Goal: Find specific page/section: Find specific page/section

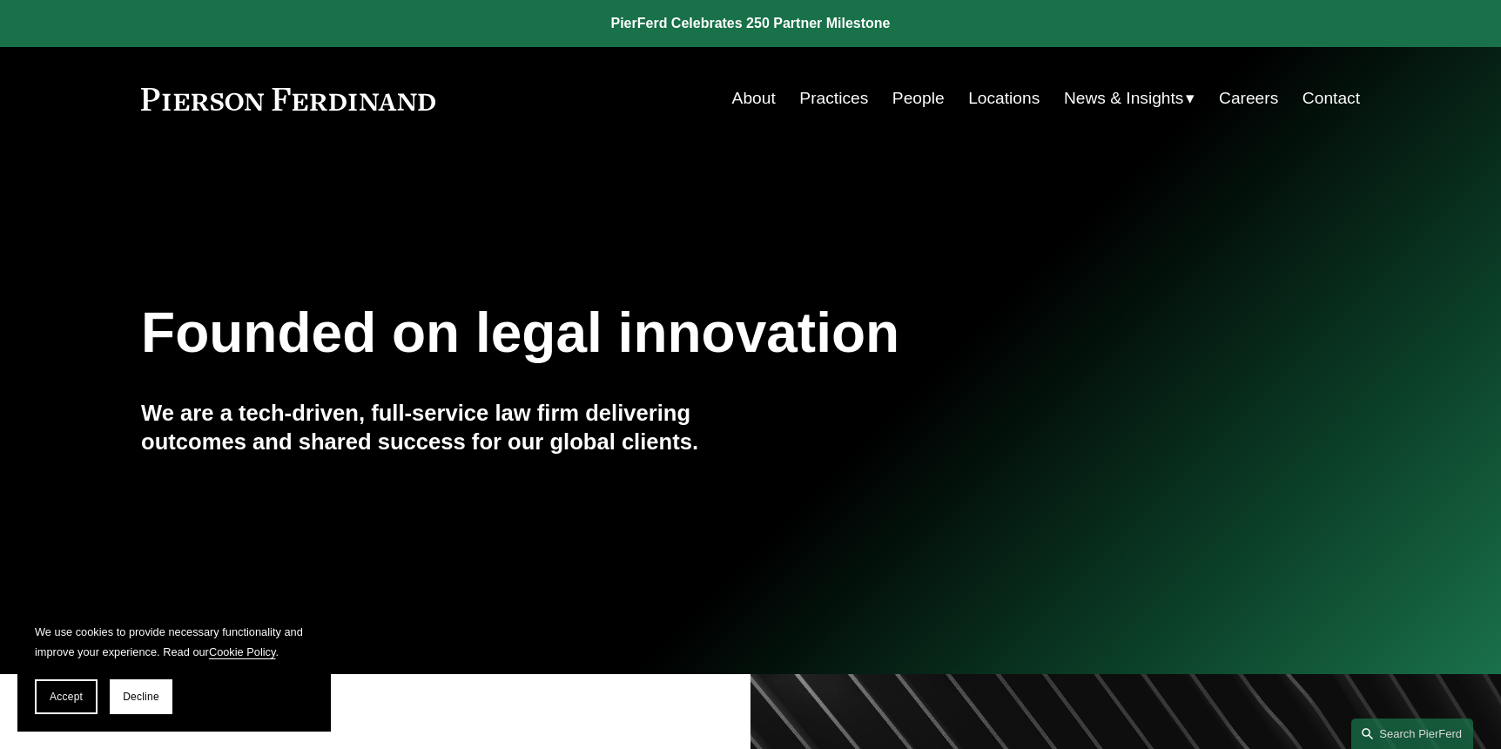
click at [917, 102] on link "People" at bounding box center [919, 98] width 52 height 33
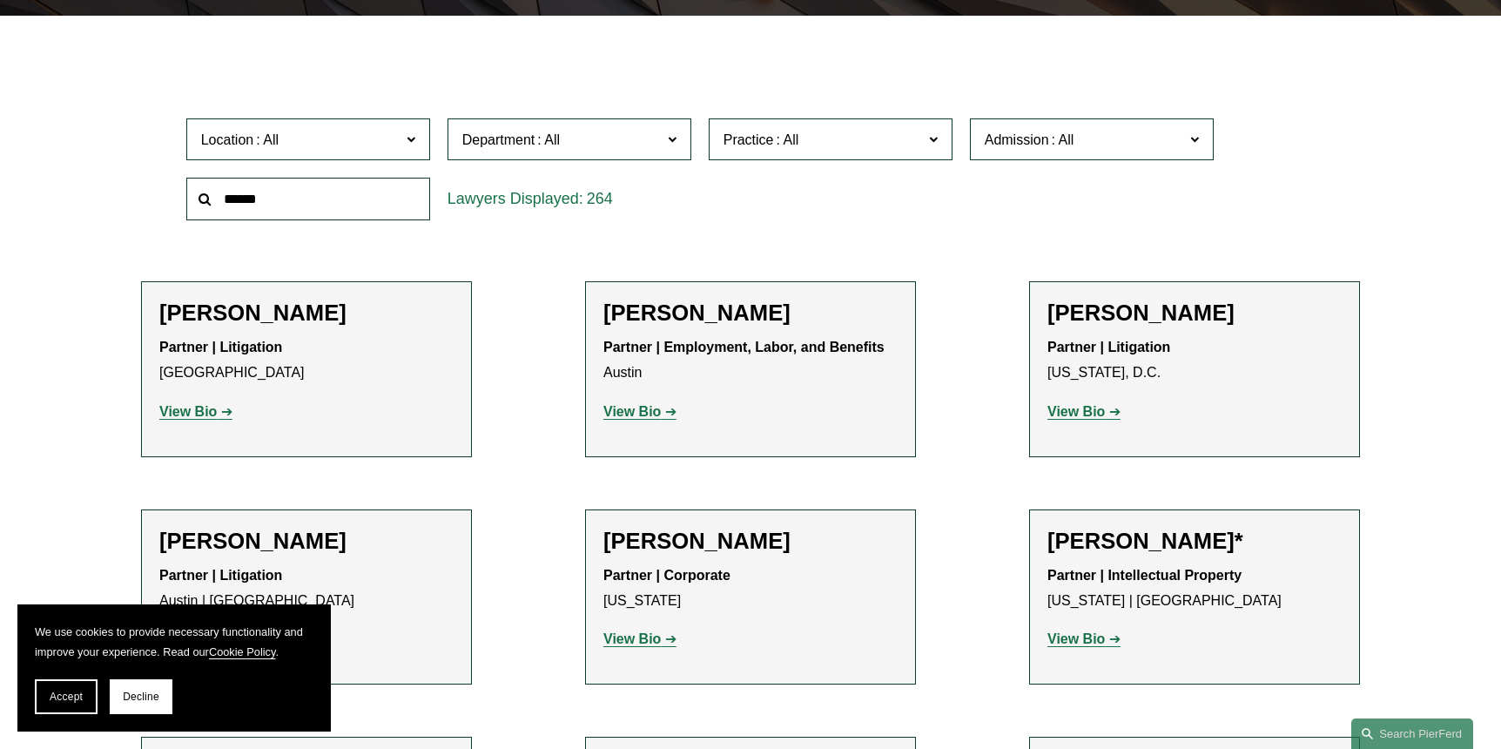
scroll to position [499, 0]
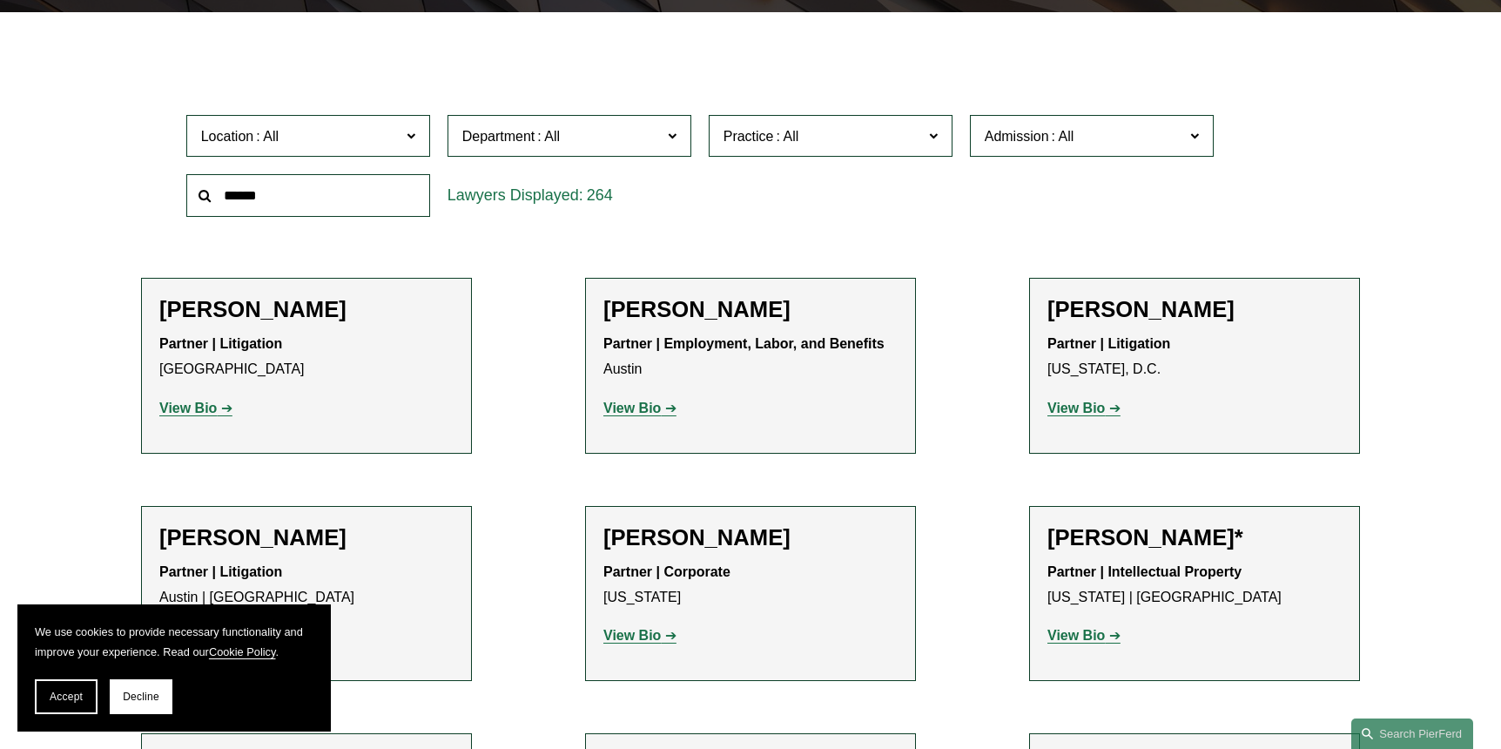
click at [415, 139] on label "Location" at bounding box center [308, 136] width 244 height 43
click at [0, 0] on link "Austin" at bounding box center [0, 0] width 0 height 0
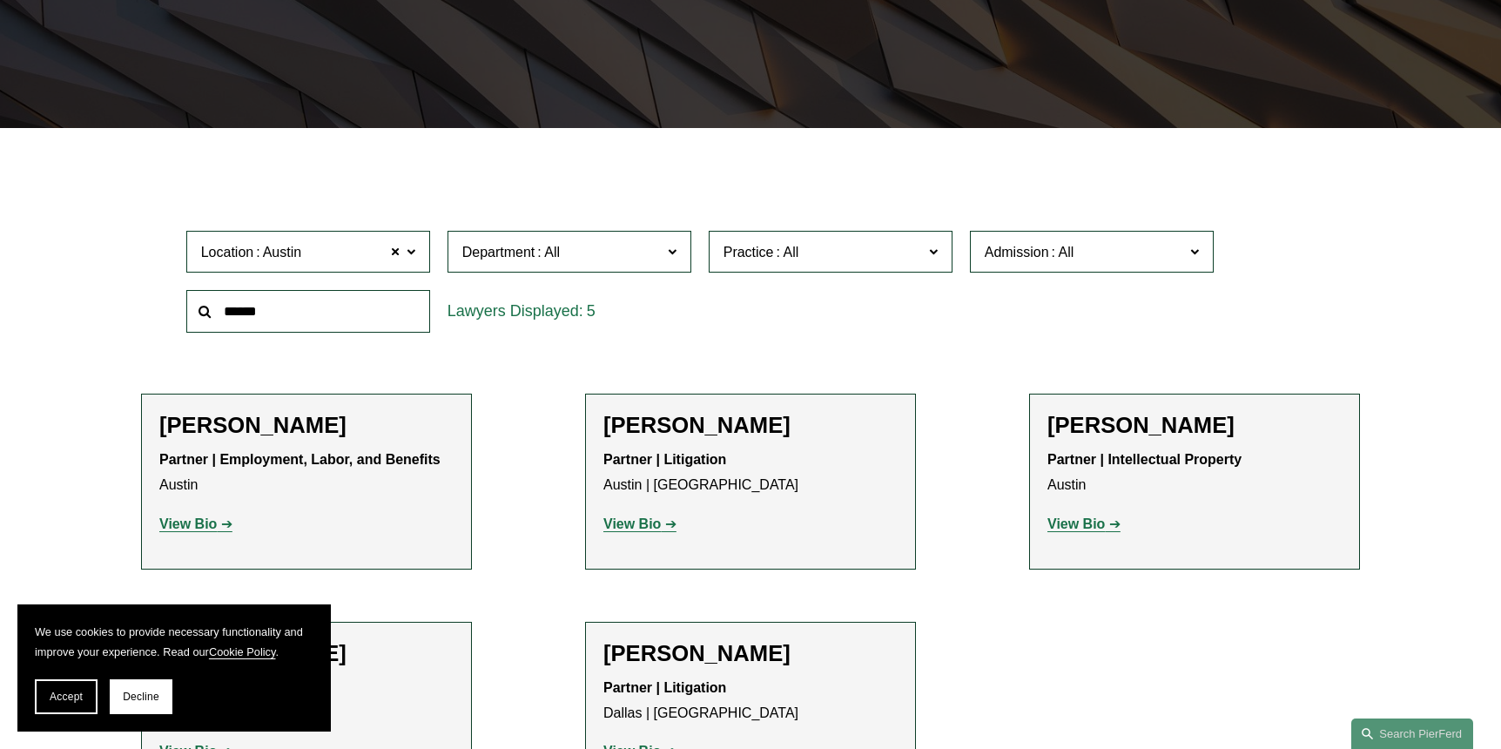
scroll to position [360, 0]
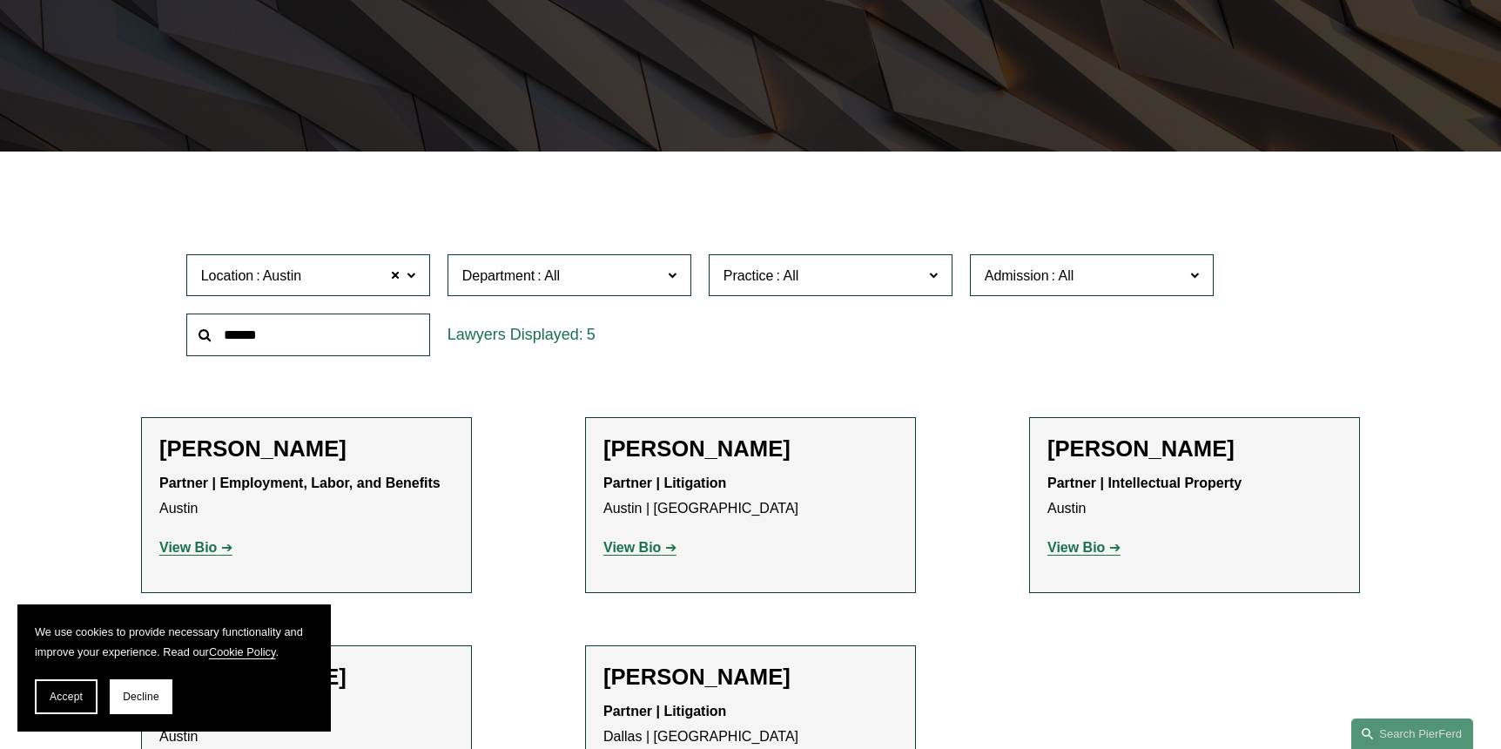
click at [415, 276] on span at bounding box center [410, 274] width 9 height 23
click at [0, 0] on link "[GEOGRAPHIC_DATA]" at bounding box center [0, 0] width 0 height 0
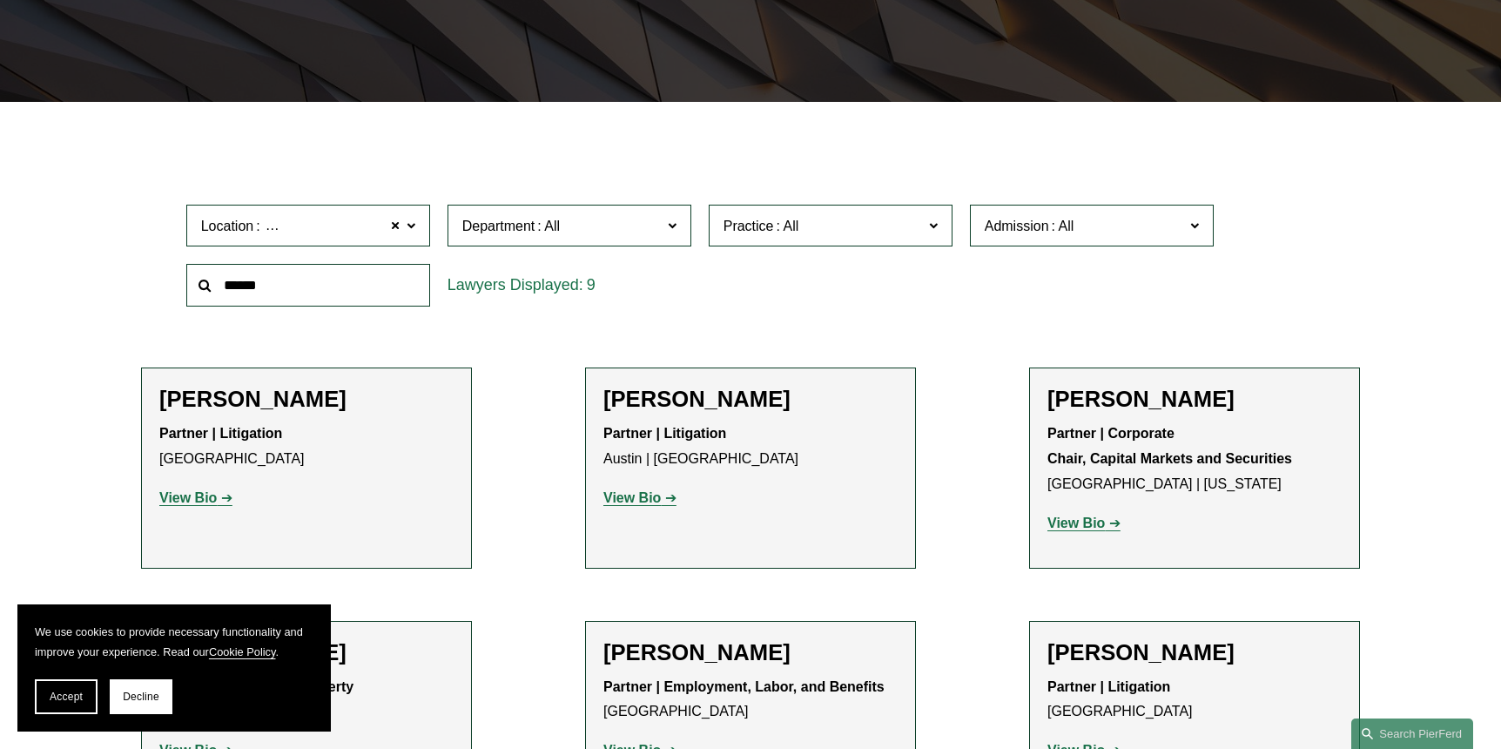
scroll to position [430, 0]
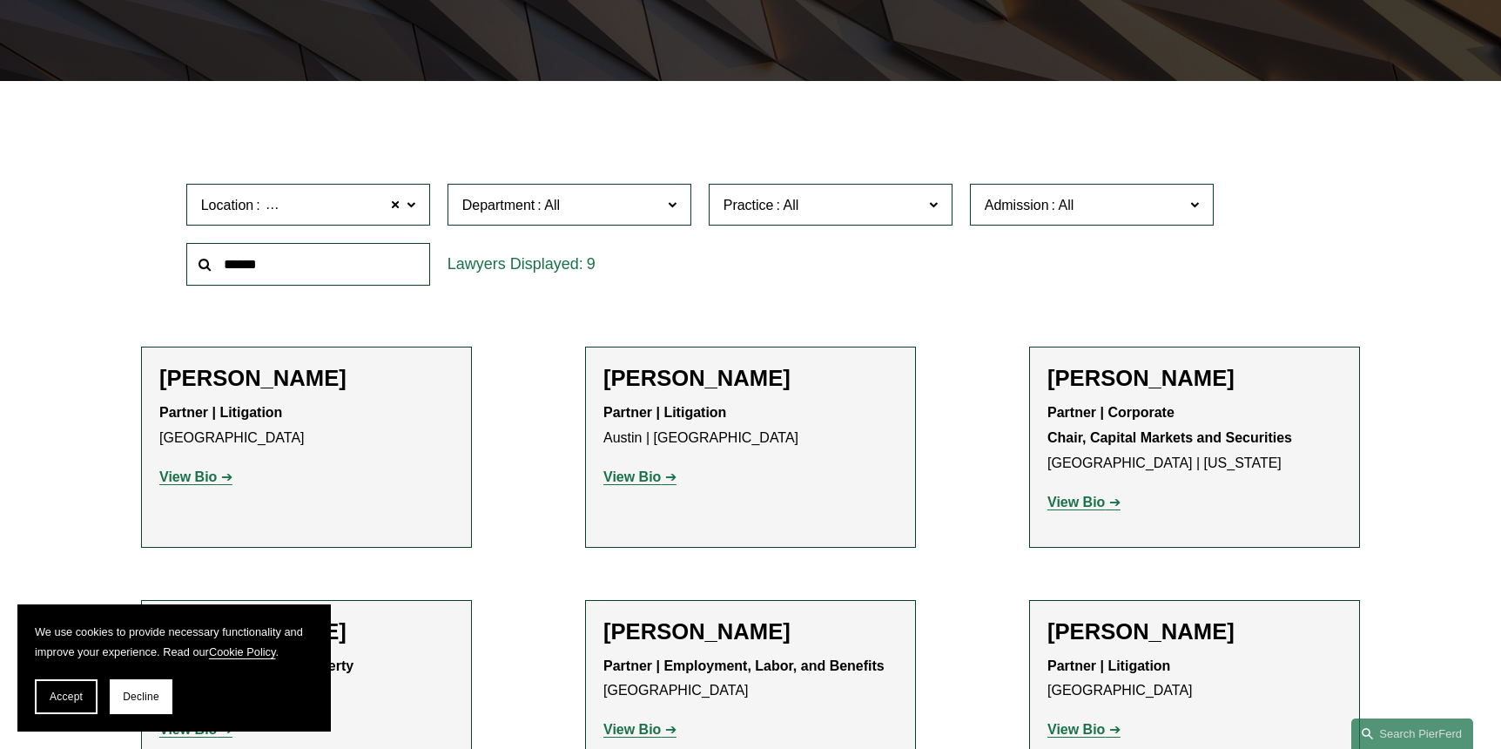
click at [411, 201] on span at bounding box center [410, 203] width 9 height 23
click at [489, 151] on ul "Filter Location [GEOGRAPHIC_DATA] [GEOGRAPHIC_DATA] All [GEOGRAPHIC_DATA] [GEOG…" at bounding box center [750, 589] width 1309 height 933
